Goal: Transaction & Acquisition: Subscribe to service/newsletter

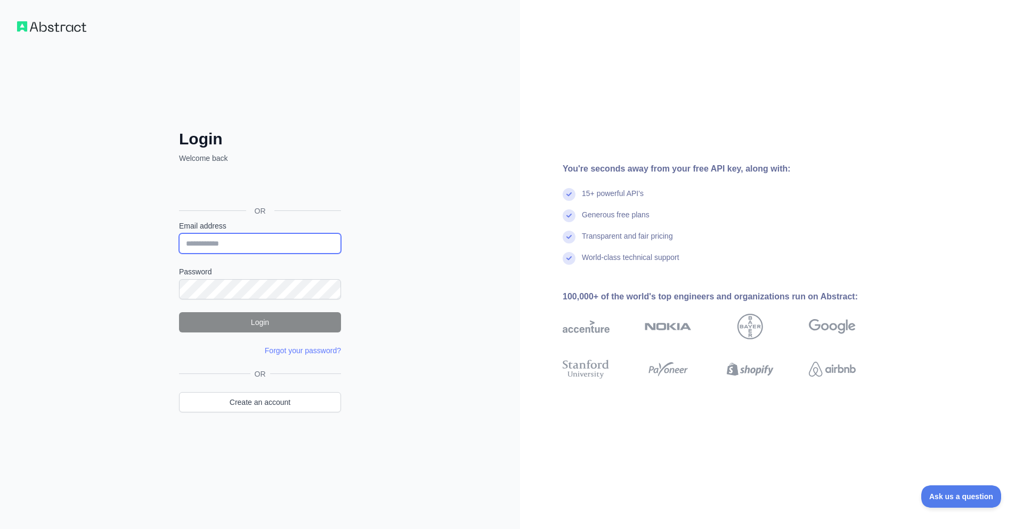
type input "**********"
click at [266, 323] on button "Login" at bounding box center [260, 322] width 162 height 20
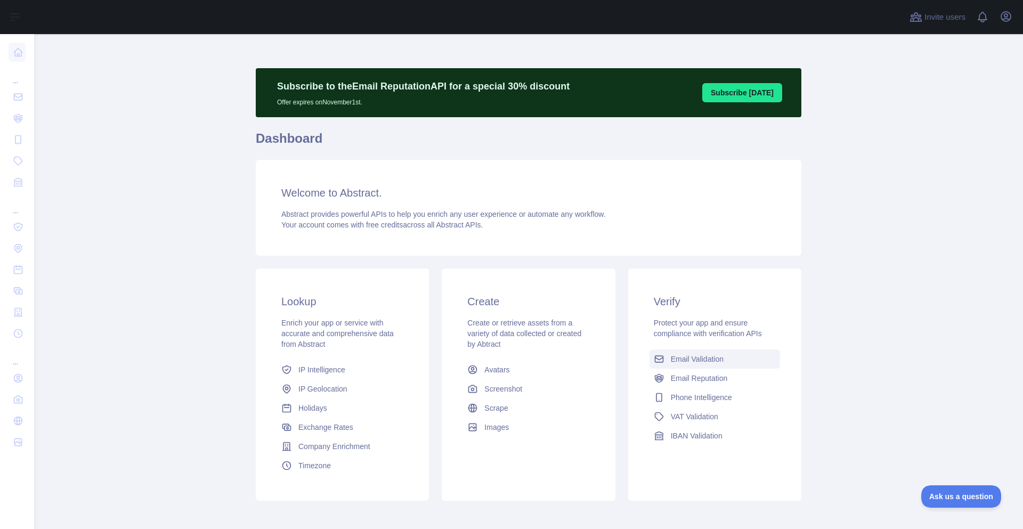
click at [674, 360] on span "Email Validation" at bounding box center [697, 359] width 53 height 11
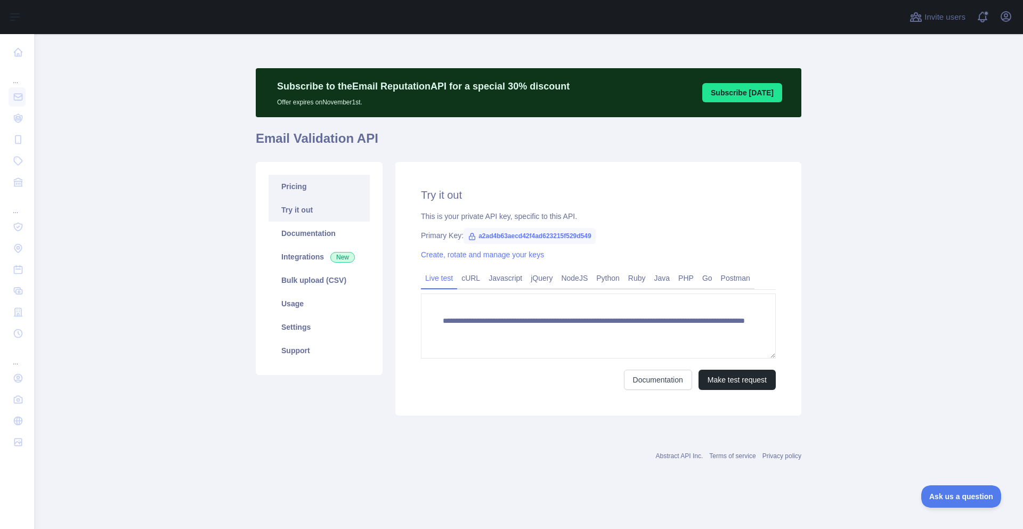
click at [300, 190] on link "Pricing" at bounding box center [318, 186] width 101 height 23
